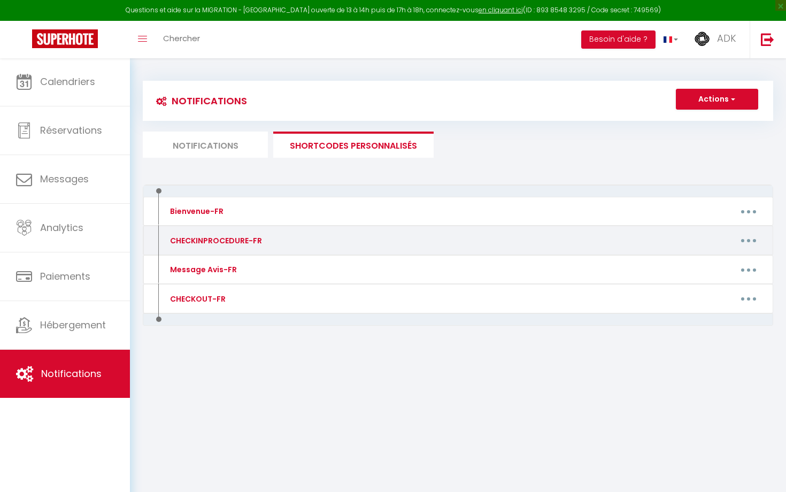
click at [246, 242] on div "CHECKINPROCEDURE-FR" at bounding box center [214, 241] width 95 height 12
click at [746, 235] on button "button" at bounding box center [749, 240] width 30 height 17
click at [729, 259] on link "Editer" at bounding box center [721, 265] width 79 height 18
type input "CHECKINPROCEDURE-FR"
type textarea "Procédure de check-in"
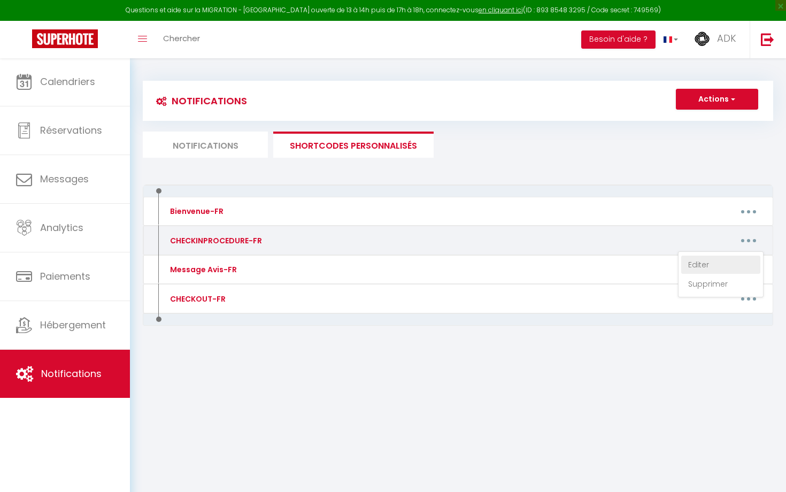
type textarea "Loremip [DOLOR:SITA] Conse adi elitseddoeiu t'incidid Utlab etdolor mag aliquae…"
type textarea "Bonjour [GUEST:NAME] Voici vos instructions d'arrivée Votre arrivée est autonom…"
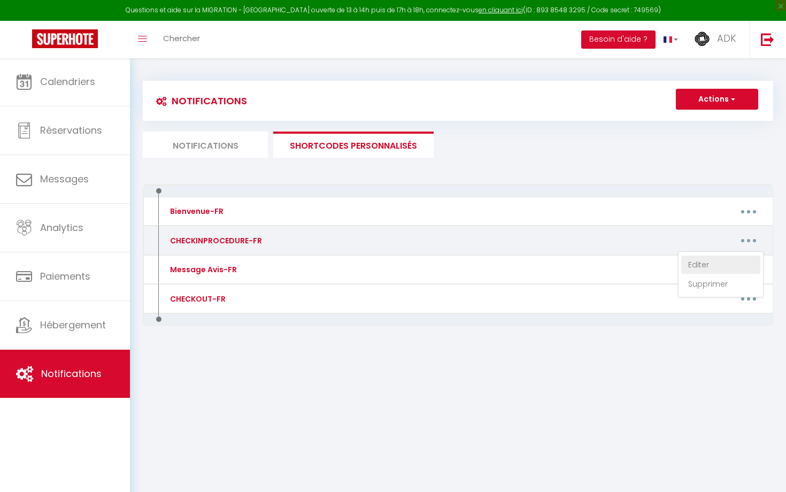
type textarea "Bonjour [GUEST:NAME] Voici vos instructions d'arrivée Votre arrivée est autonom…"
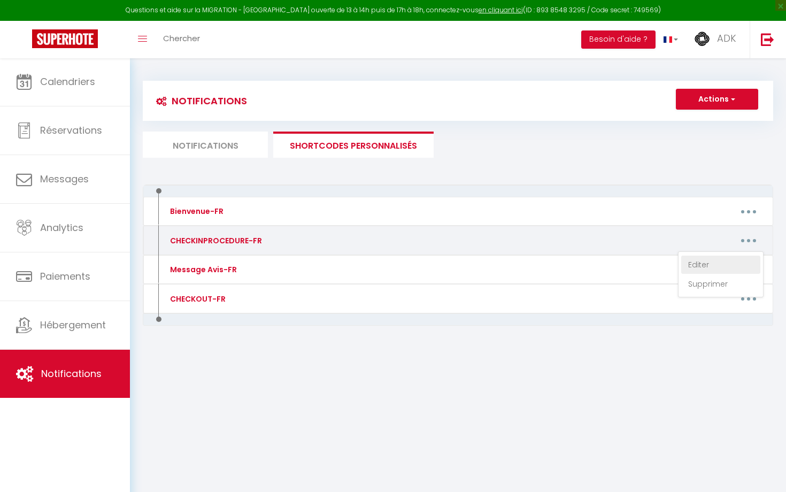
type textarea "Bonjour [GUEST:NAME] Voici vos instructions d'arrivée Votre arrivée est autonom…"
type textarea "Loremip [DOLOR:SITA] Conse adi elitseddoeiu t'incidid Utlab etdolor mag aliquae…"
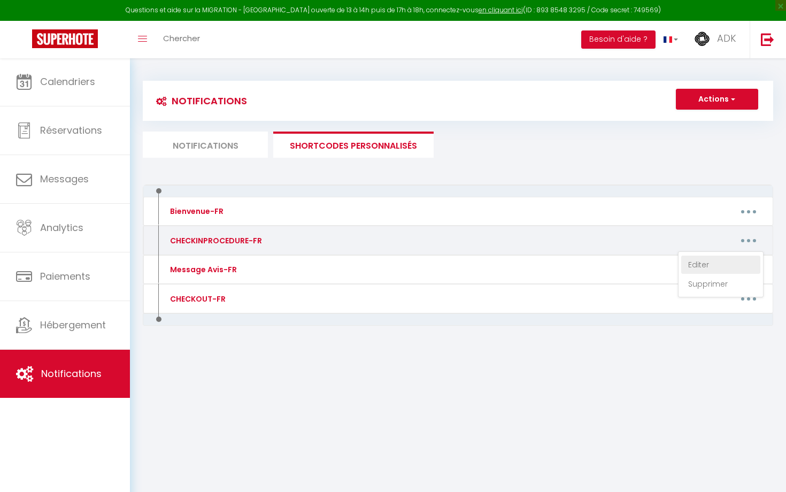
type textarea "Loremip [DOLOR:SITA] Conse adi elitseddoeiu t'incidid Utlab etdolor mag aliquae…"
type textarea "Bonjour [GUEST:NAME] Voici vos instructions d'arrivée : - Vous serez acceuilli …"
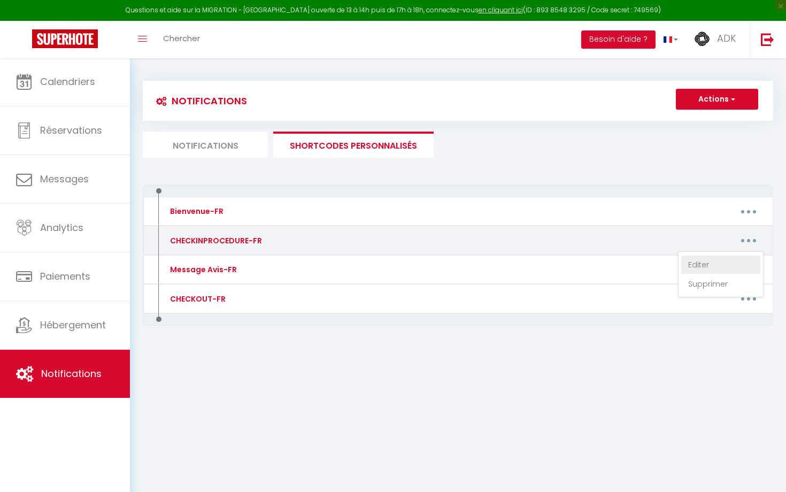
type textarea "Loremip [DOLOR:SITA] Conse adi elitseddoeiu t'incidid Utlab etdolor mag aliquae…"
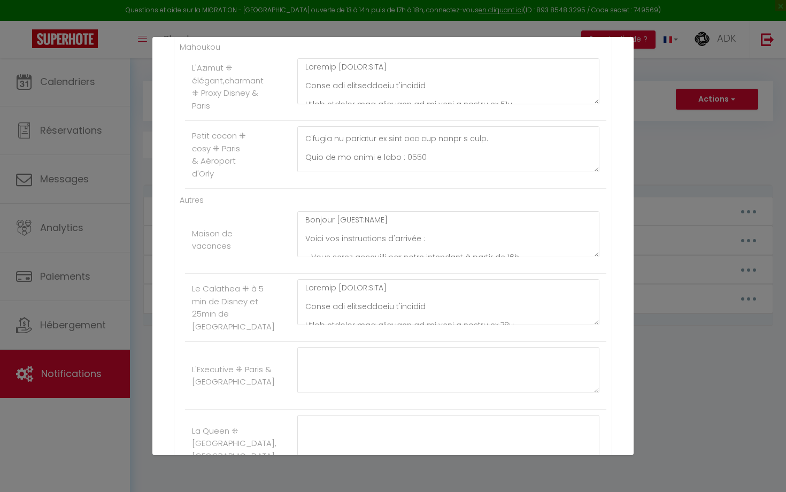
scroll to position [83, 0]
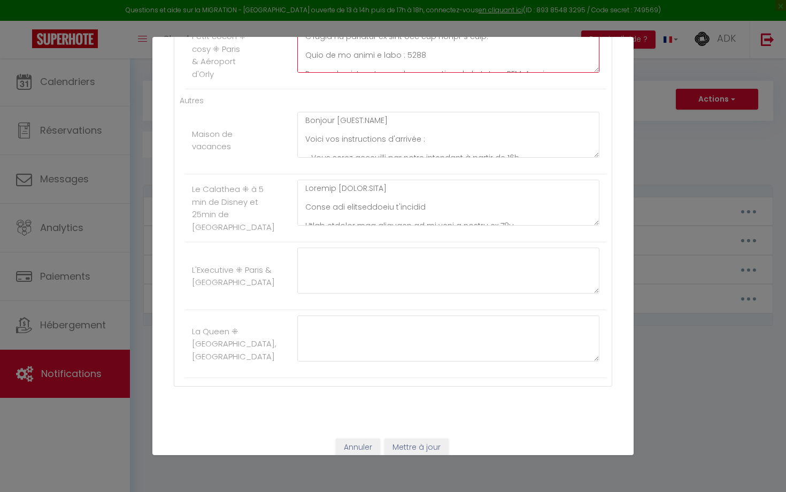
scroll to position [1573, 0]
type textarea "Loremip [DOLOR:SITA] Conse adi elitseddoeiu t'incidid Utlab etdolor mag aliquae…"
click at [422, 440] on button "Mettre à jour" at bounding box center [417, 449] width 64 height 18
